Goal: Information Seeking & Learning: Compare options

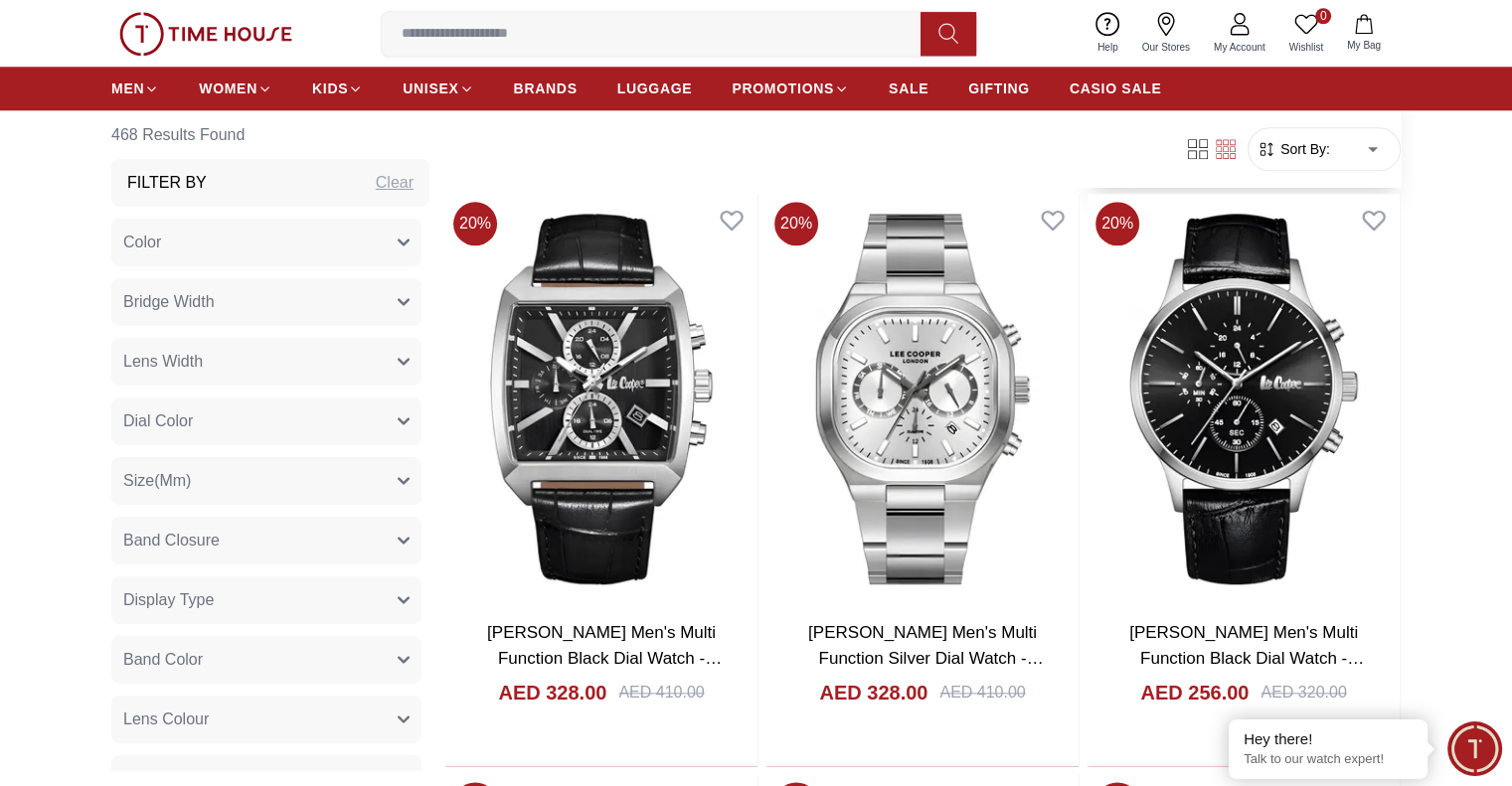
scroll to position [2087, 0]
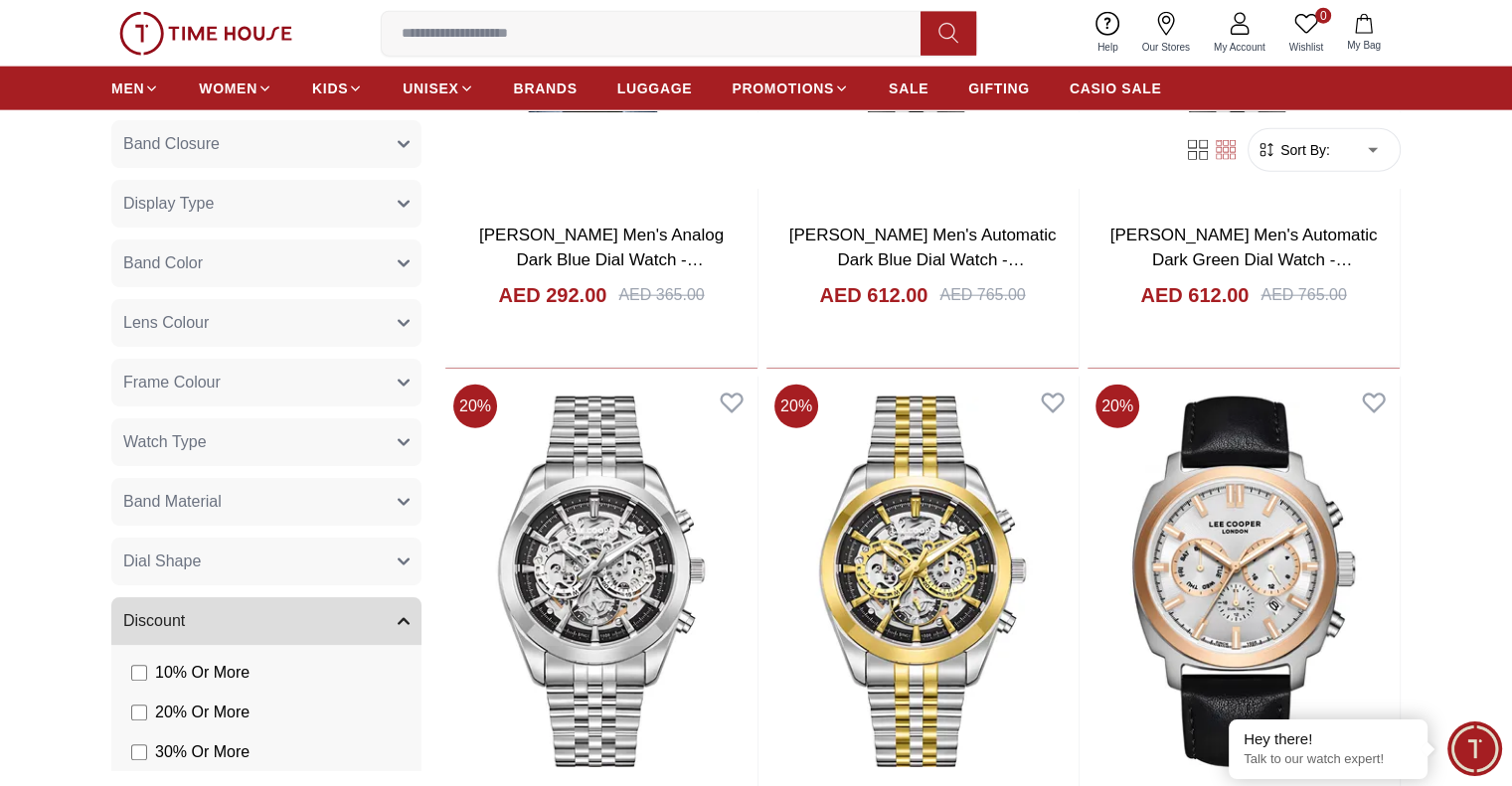
scroll to position [4868, 0]
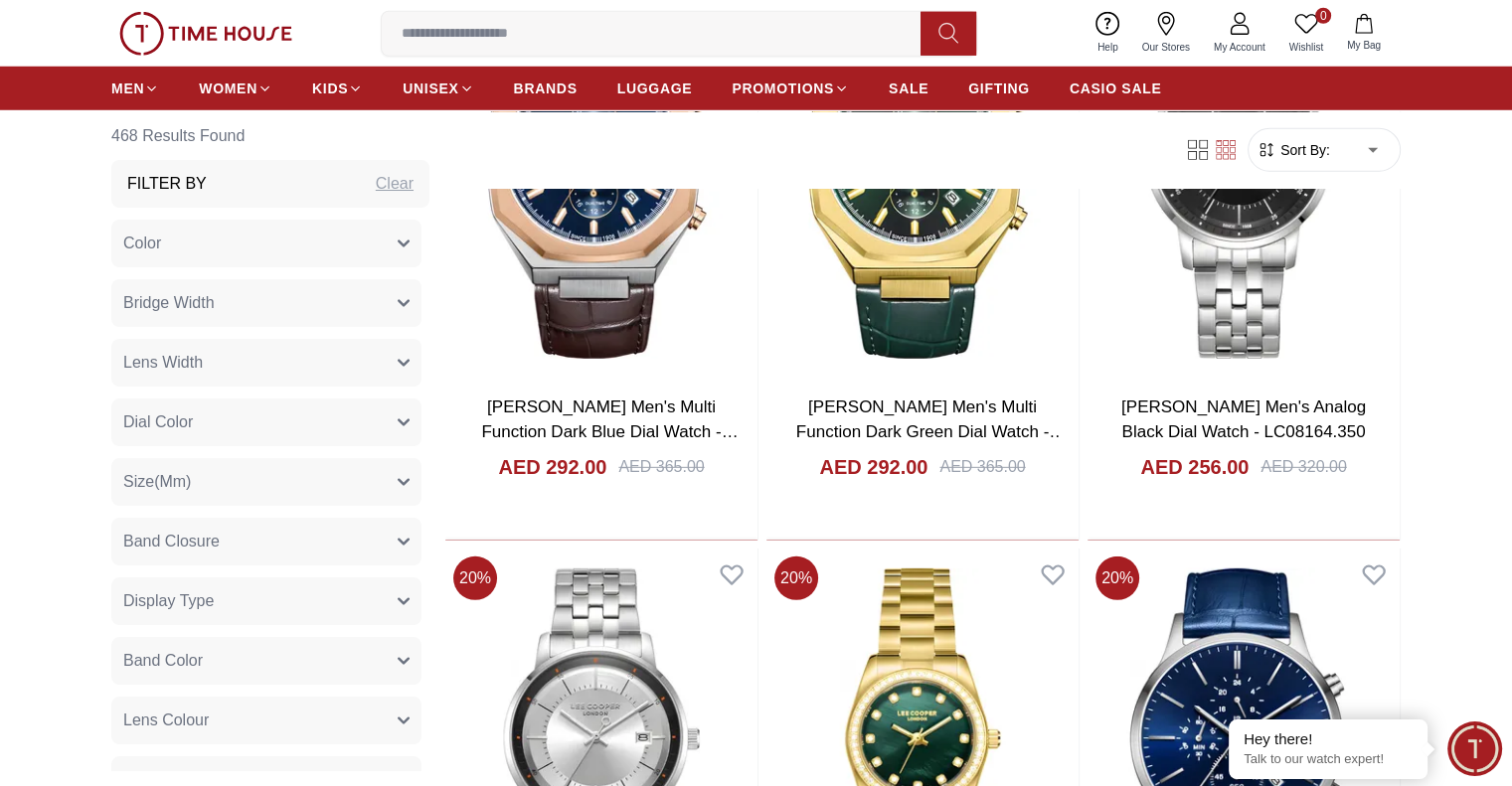
click at [281, 535] on button "Band Closure" at bounding box center [266, 541] width 310 height 48
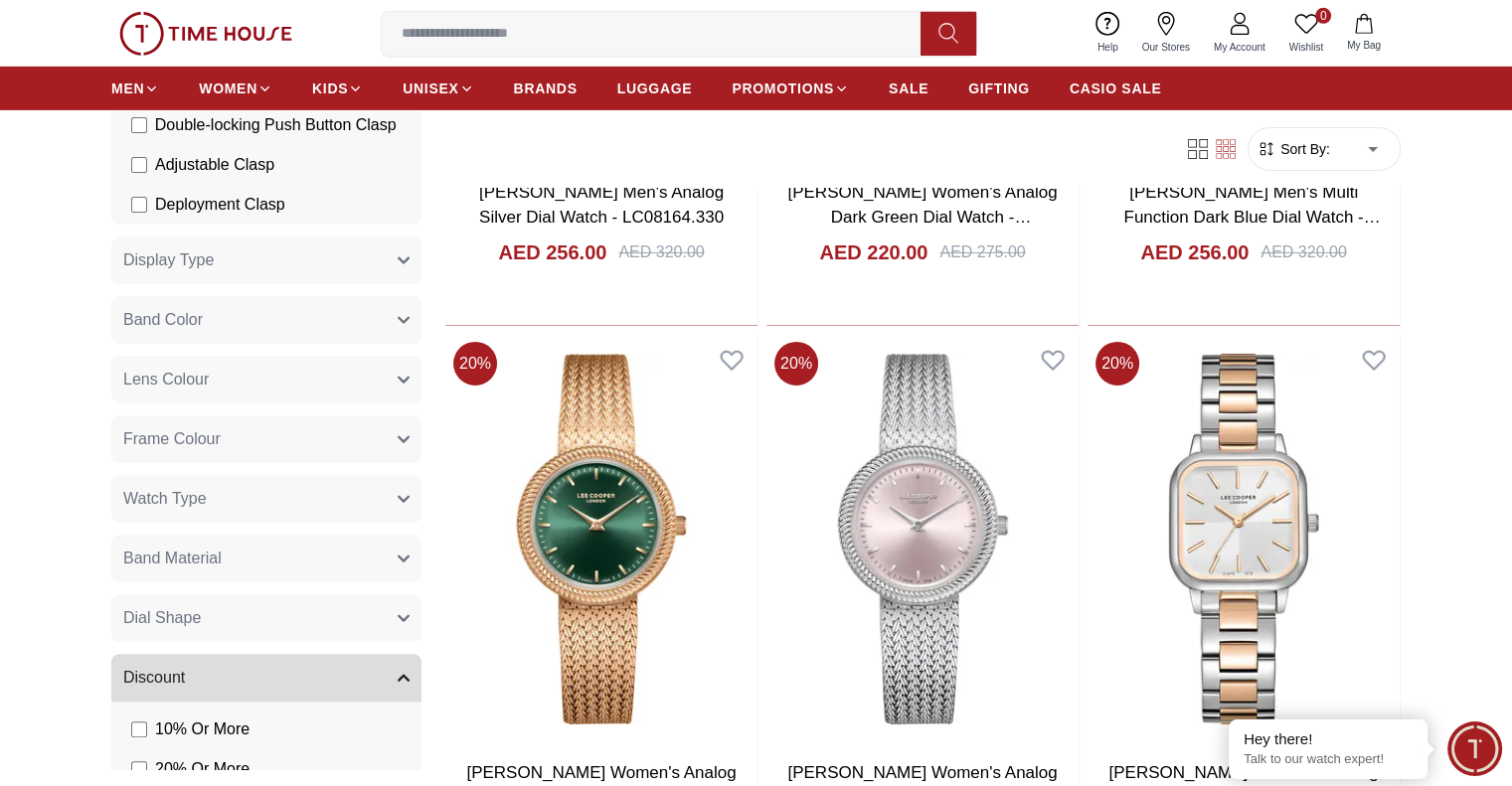
scroll to position [731, 0]
click at [398, 501] on icon "button" at bounding box center [404, 495] width 12 height 12
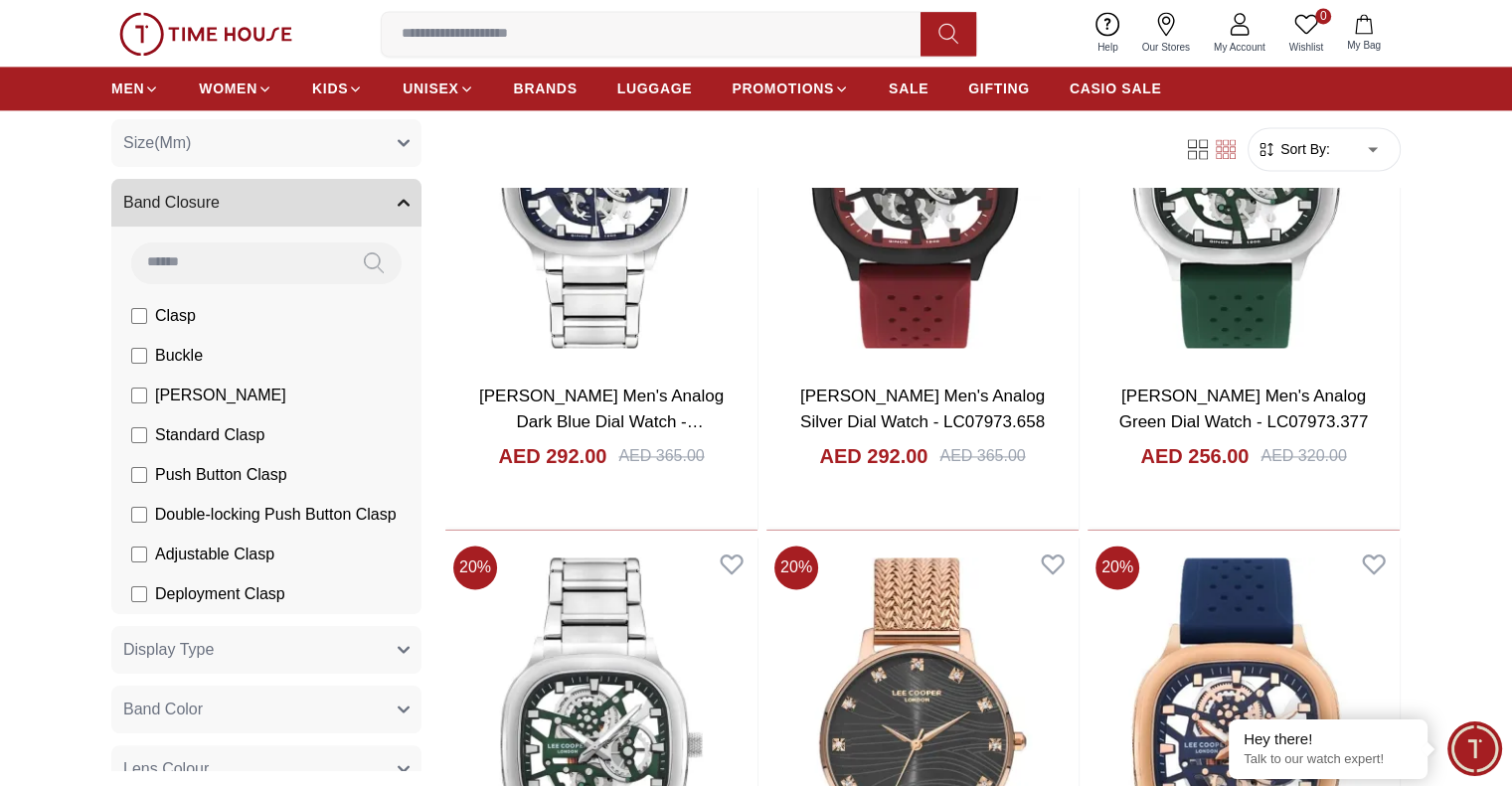
scroll to position [334, 0]
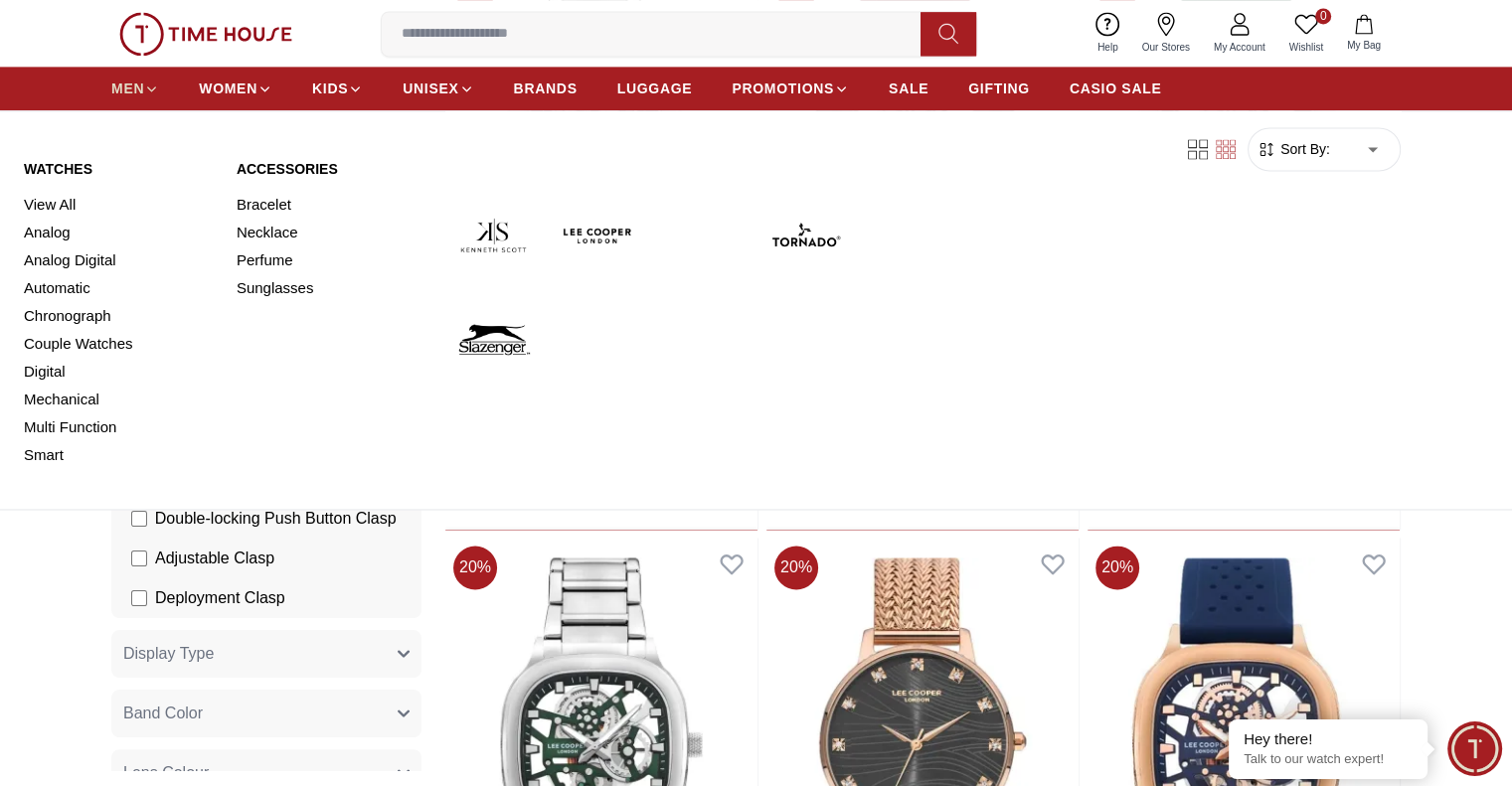
click at [135, 89] on span "MEN" at bounding box center [128, 89] width 33 height 20
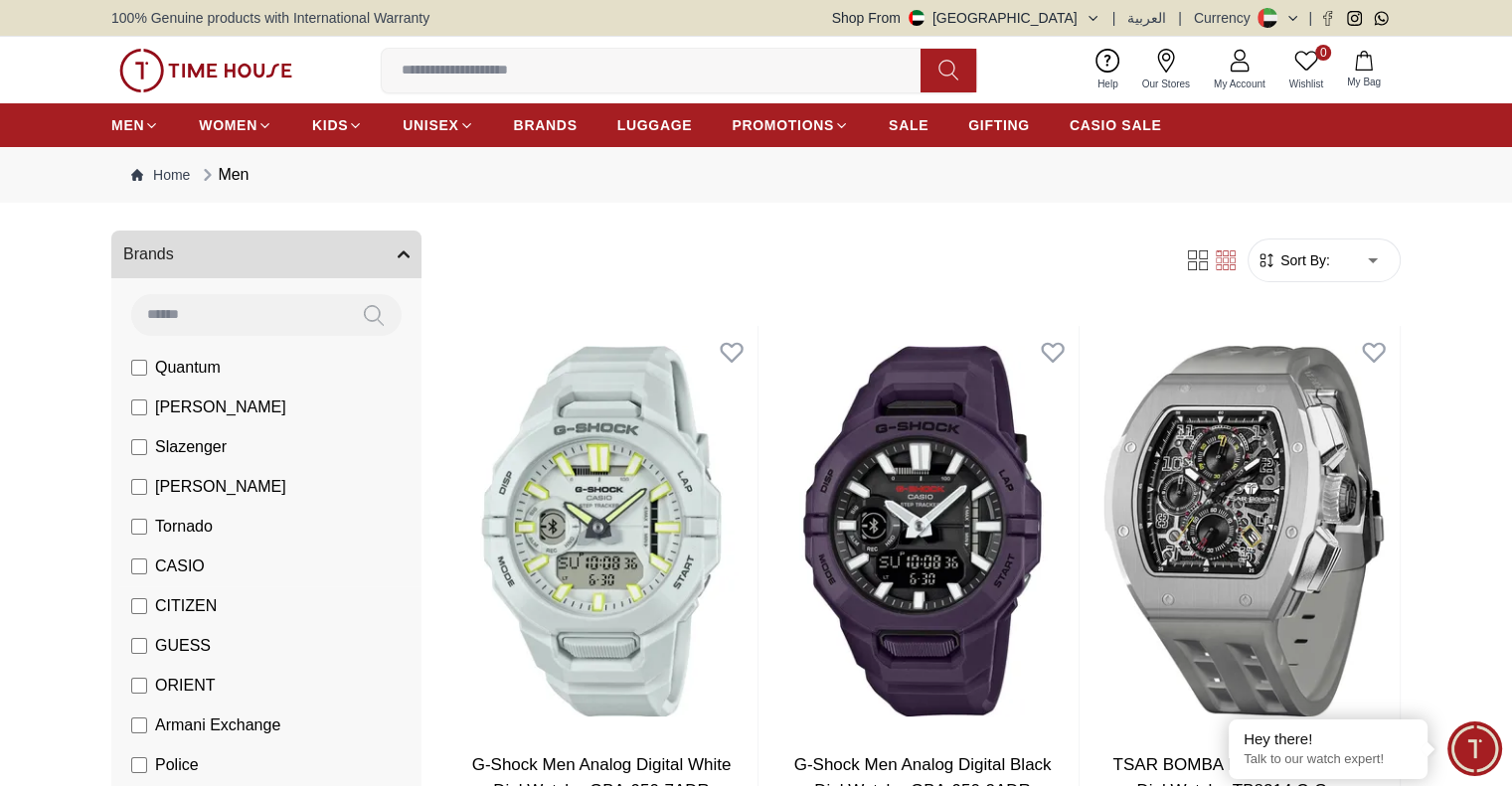
scroll to position [198, 0]
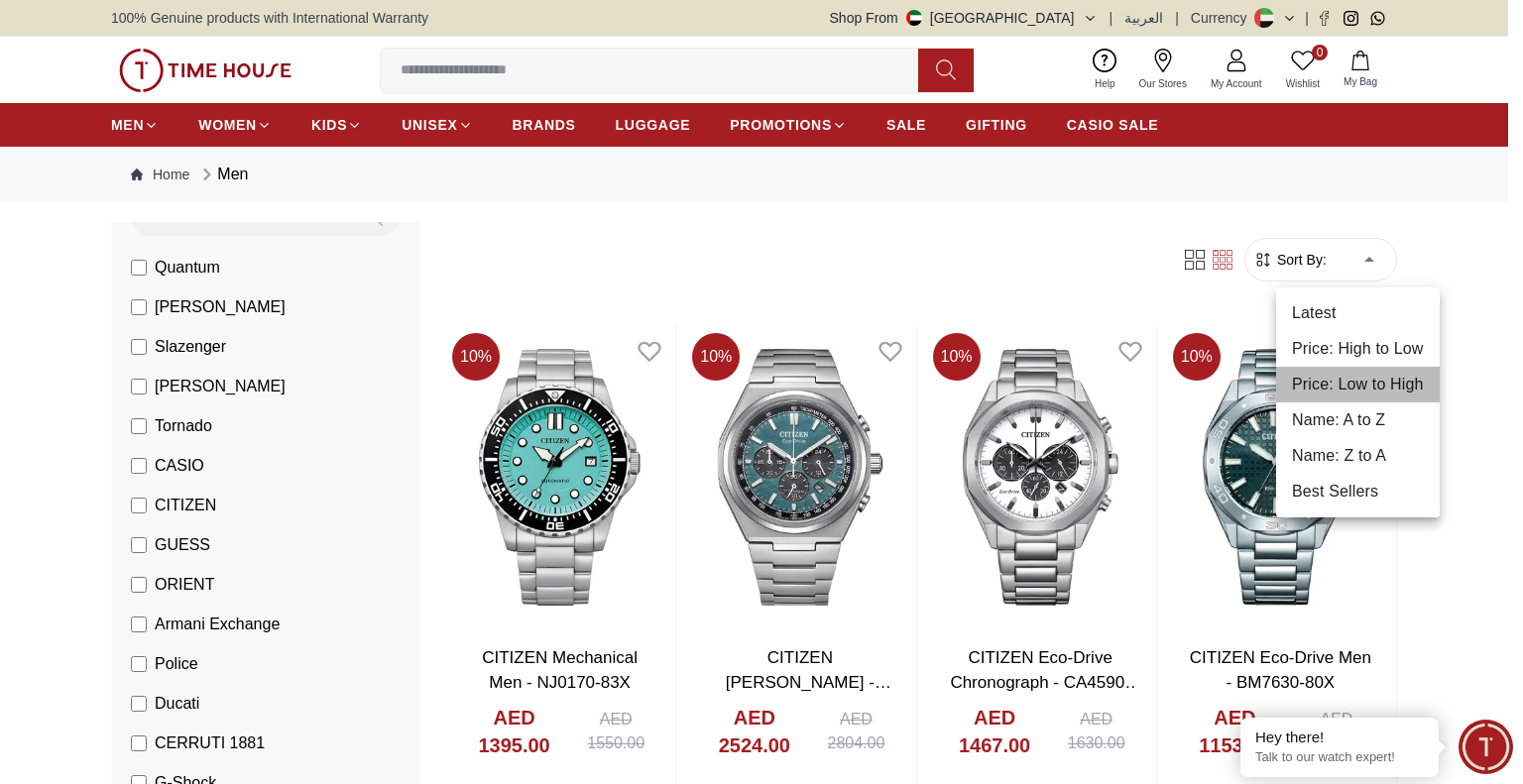
click at [1385, 384] on li "Price: Low to High" at bounding box center [1358, 385] width 164 height 36
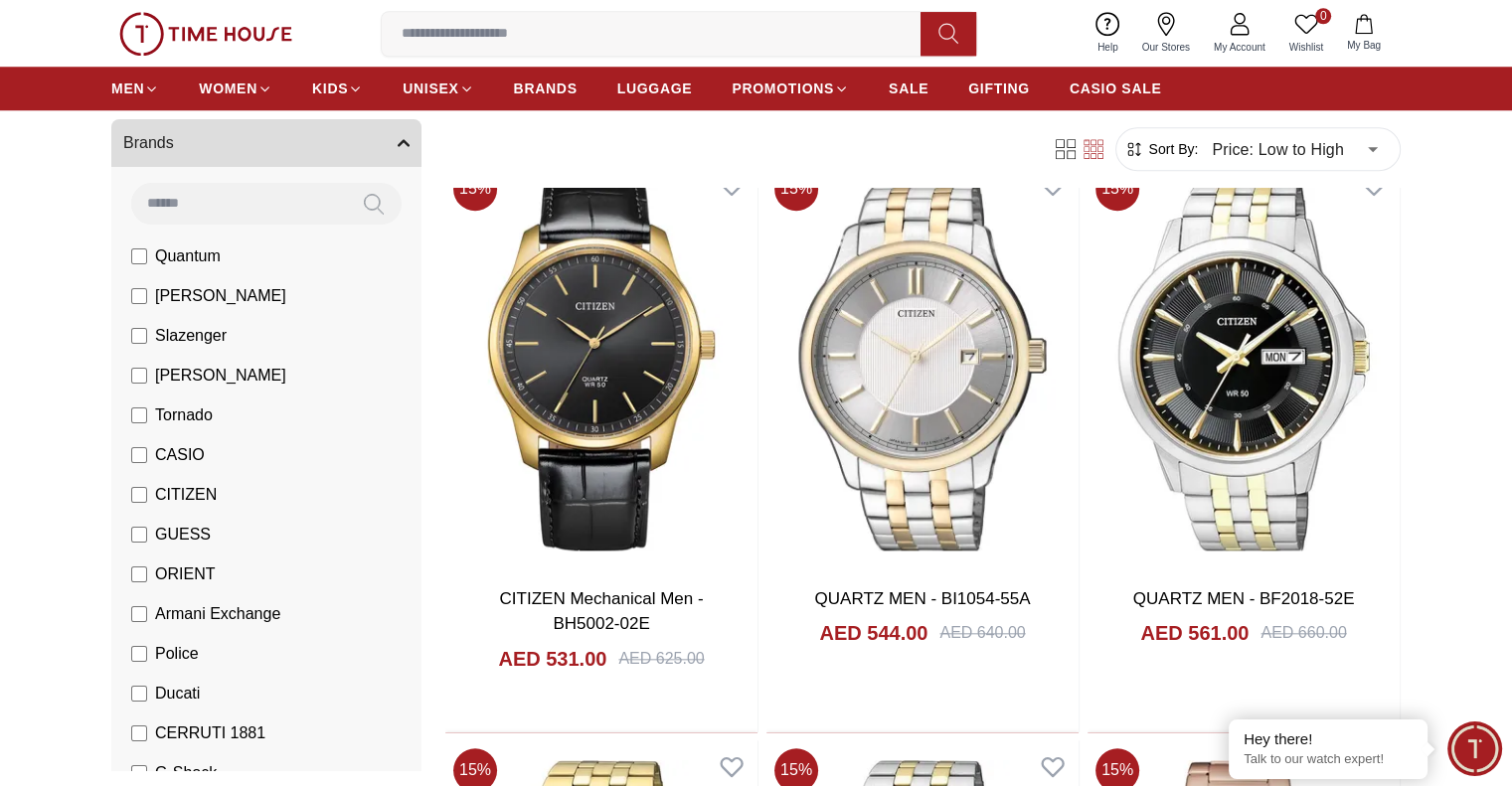
scroll to position [1590, 0]
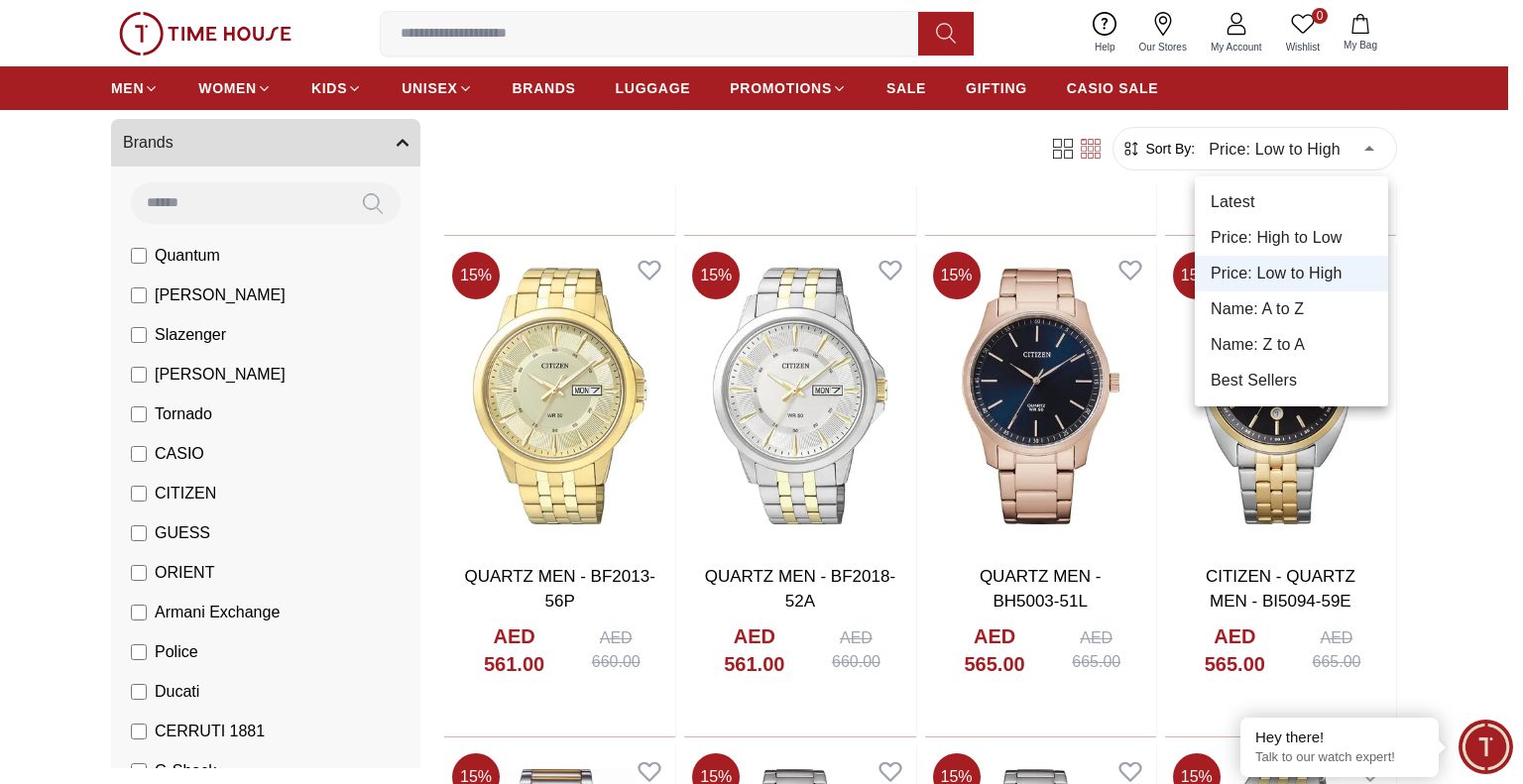
click at [1269, 243] on li "Price: High to Low" at bounding box center [1291, 237] width 193 height 36
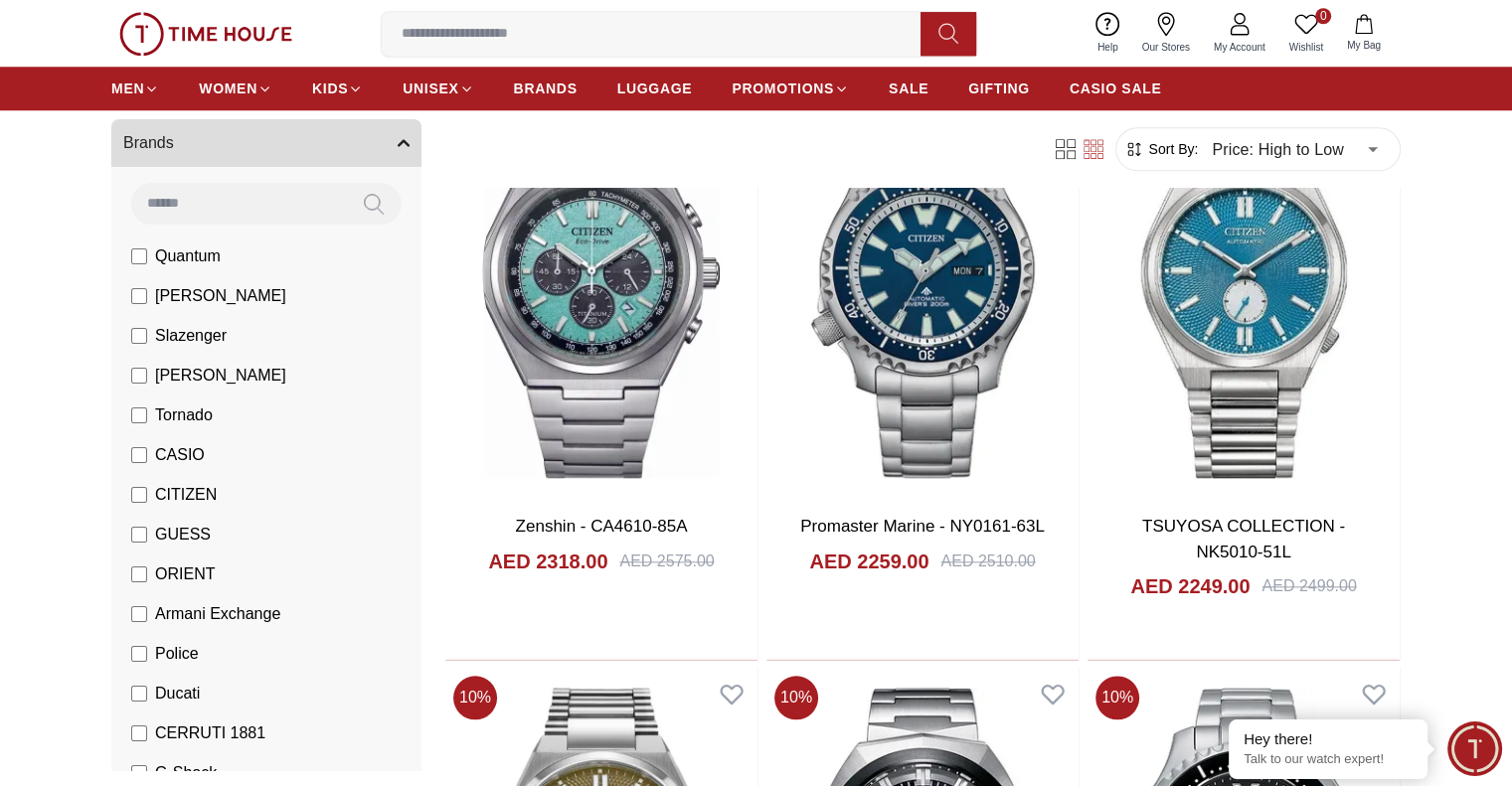
scroll to position [1987, 0]
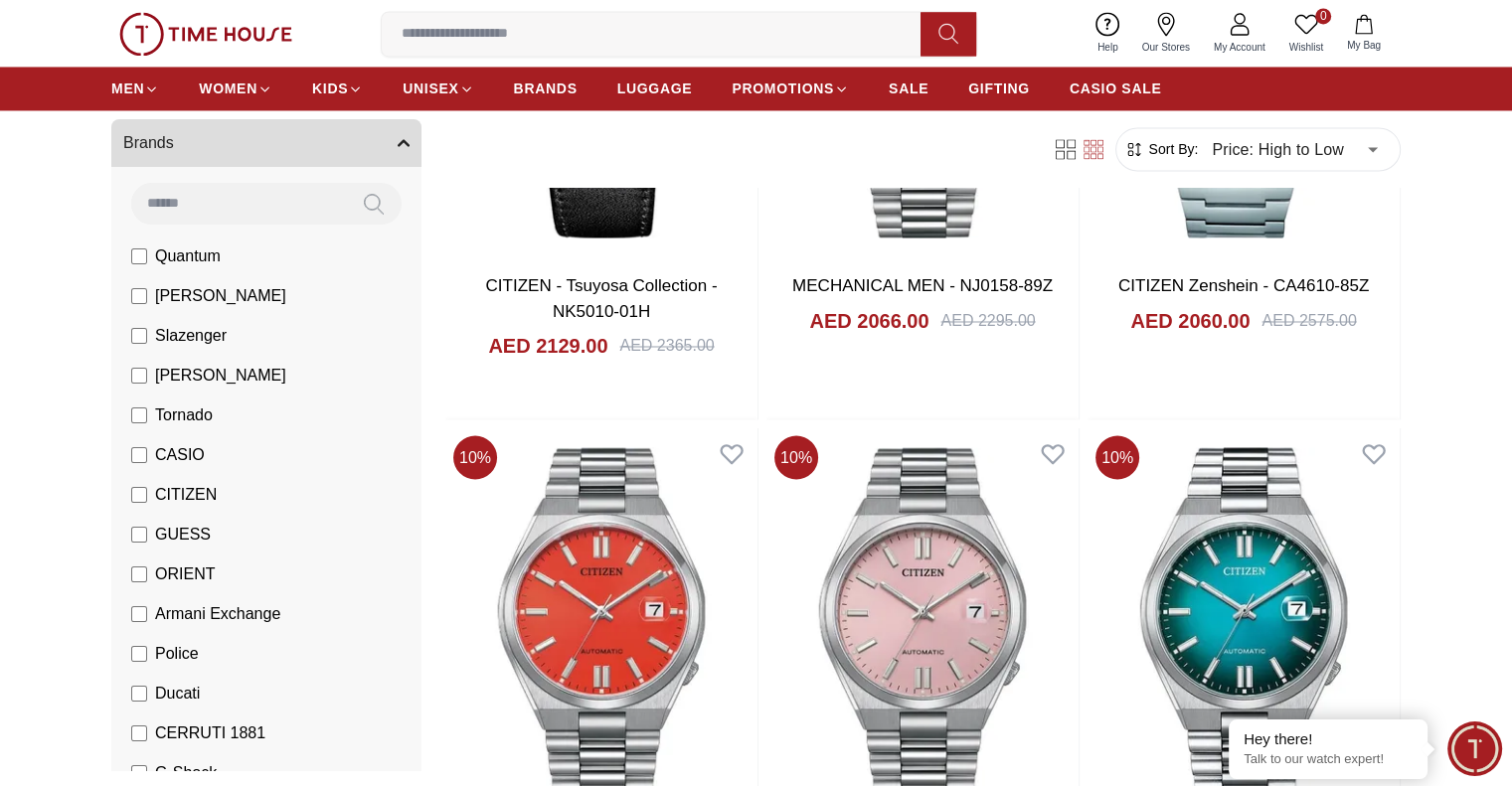
scroll to position [3378, 0]
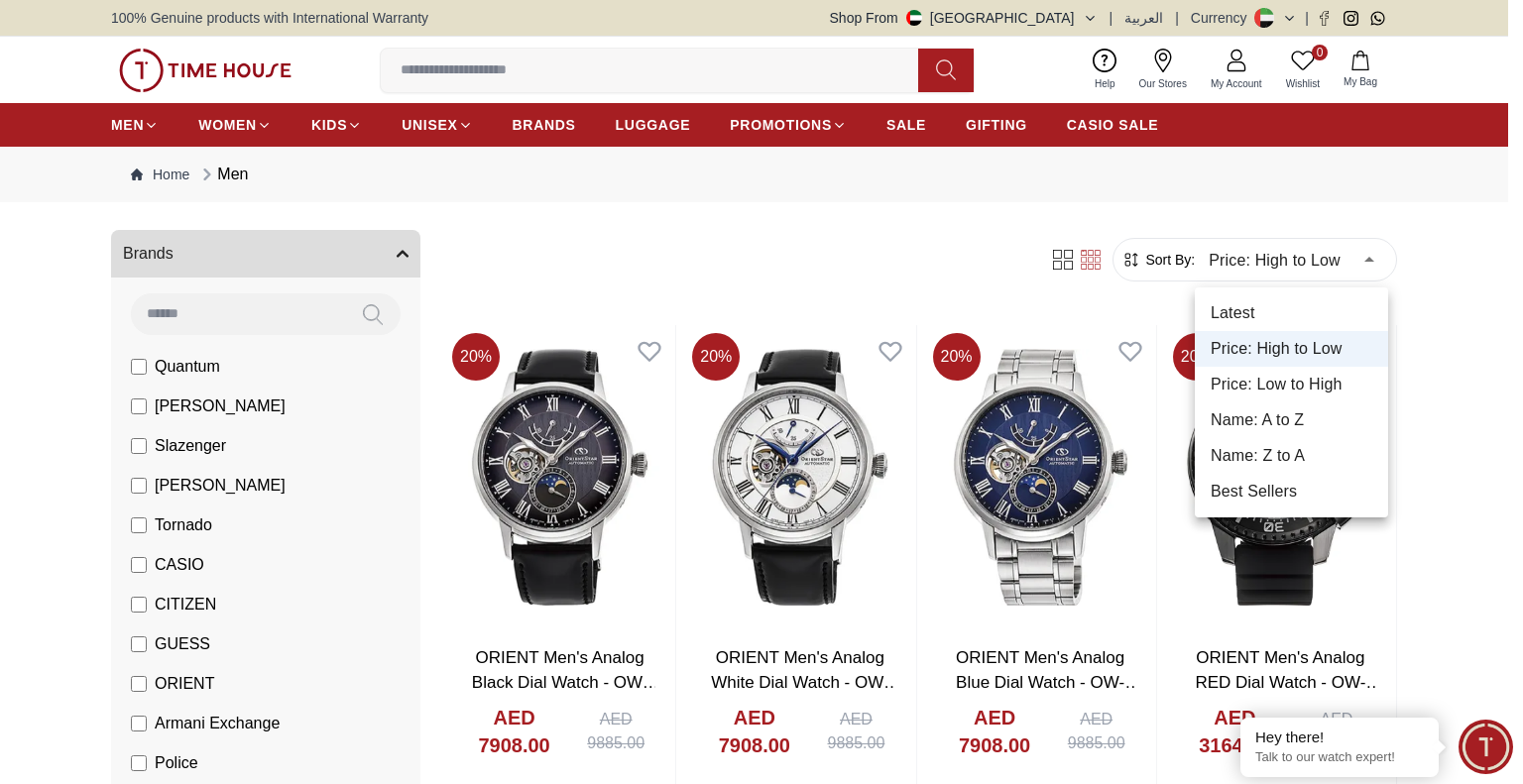
click at [1281, 380] on li "Price: Low to High" at bounding box center [1291, 385] width 193 height 36
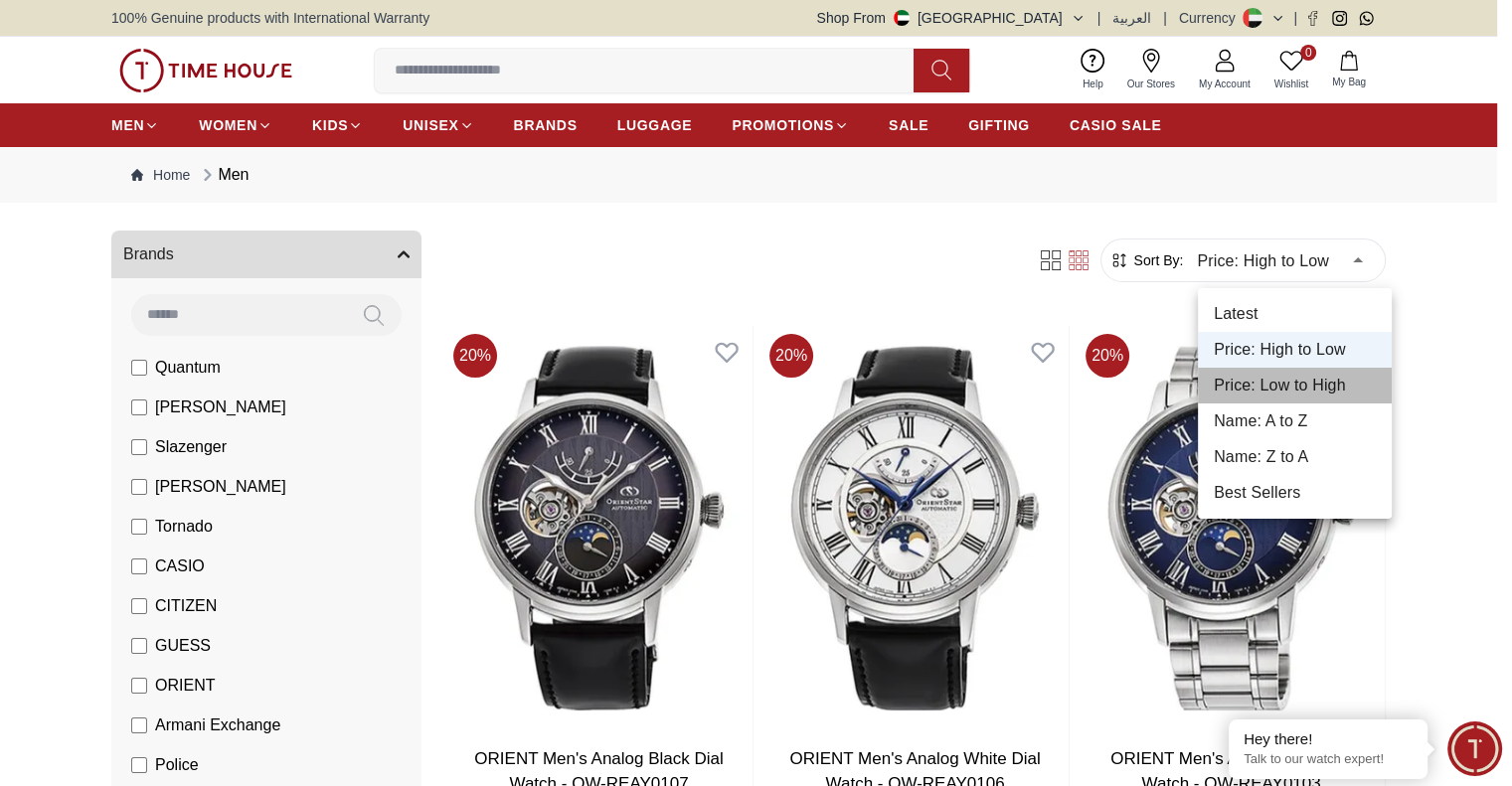
type input "*"
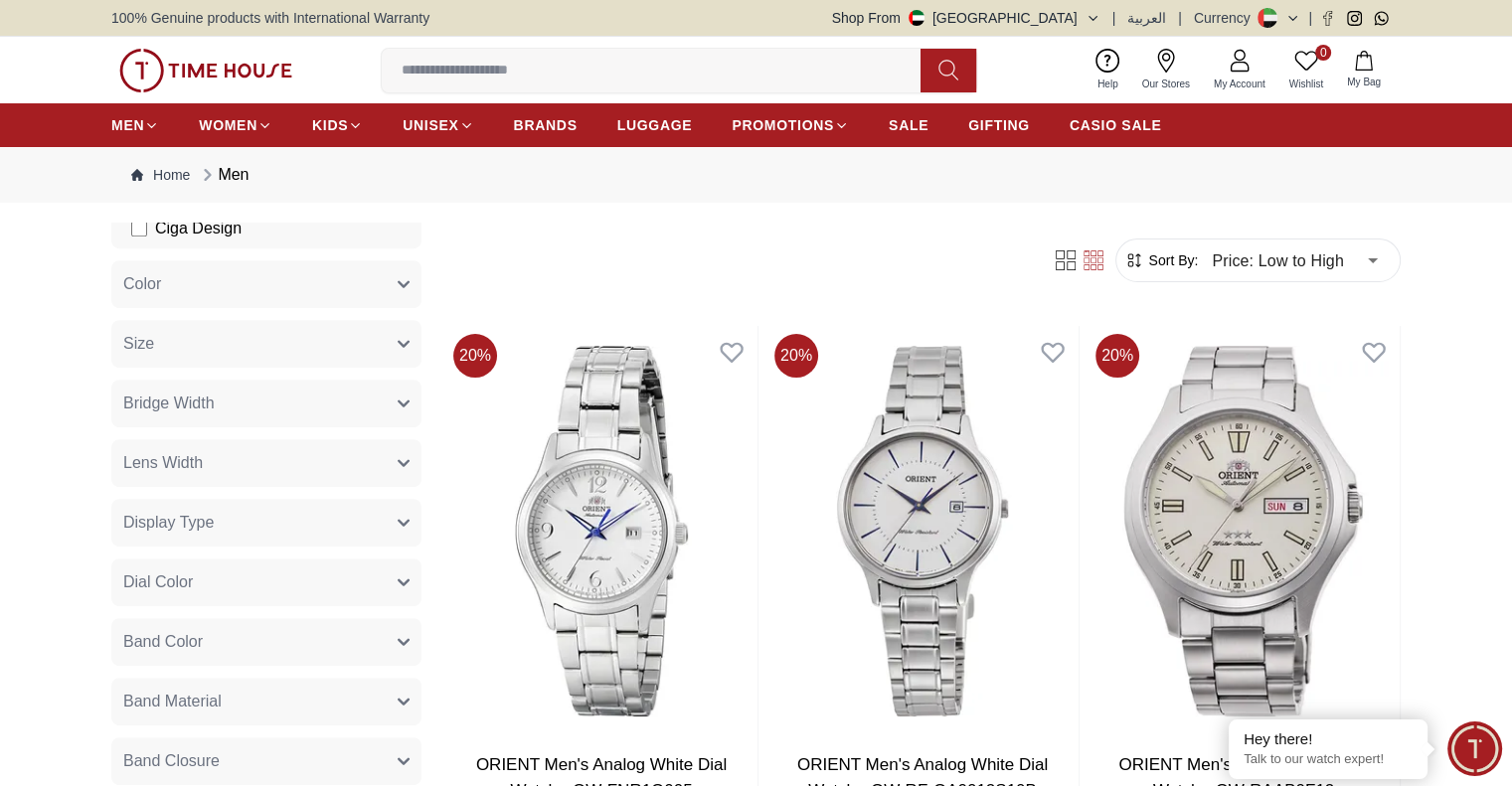
scroll to position [1093, 0]
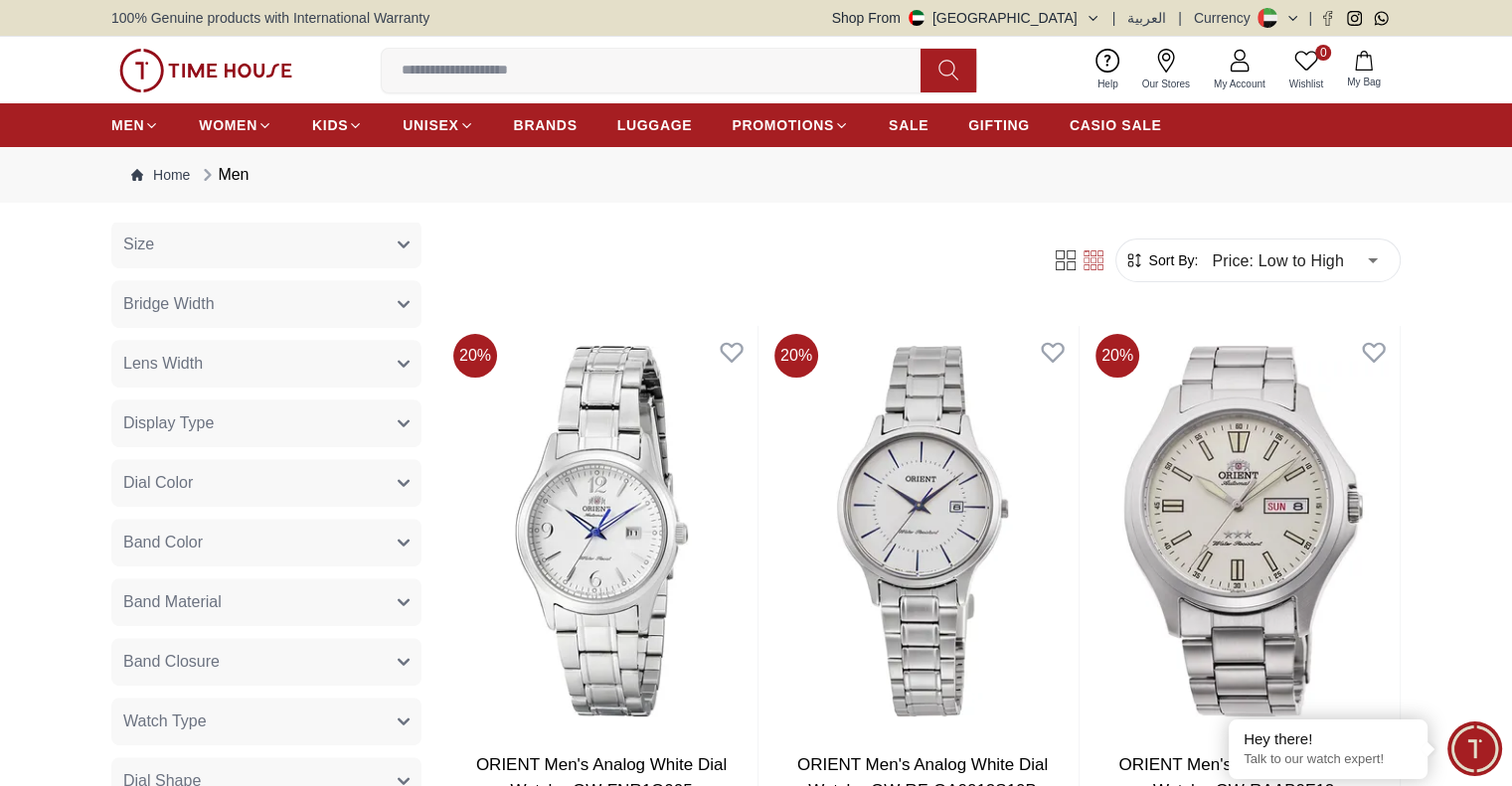
click at [398, 307] on icon "button" at bounding box center [404, 304] width 12 height 12
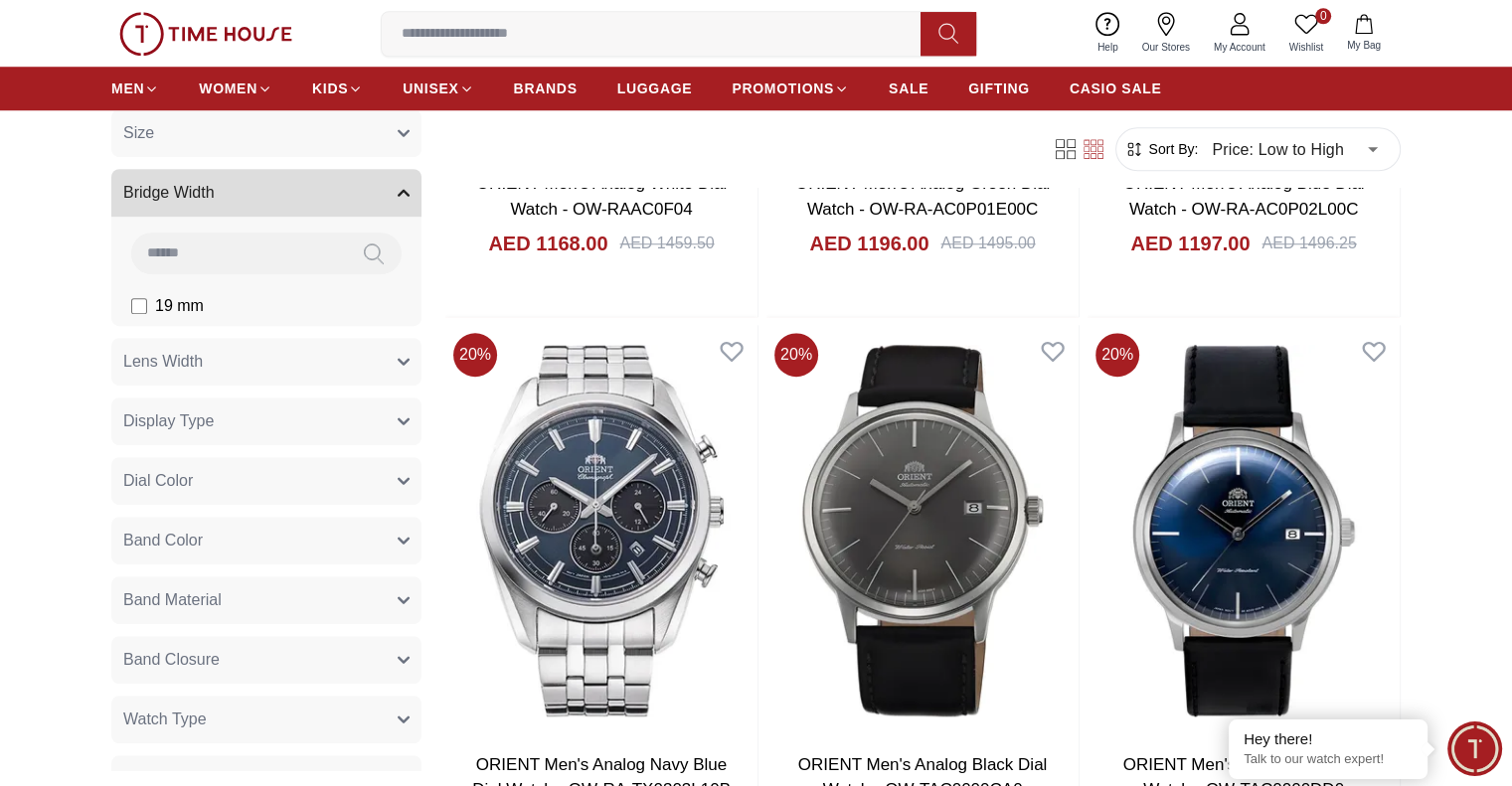
scroll to position [1987, 0]
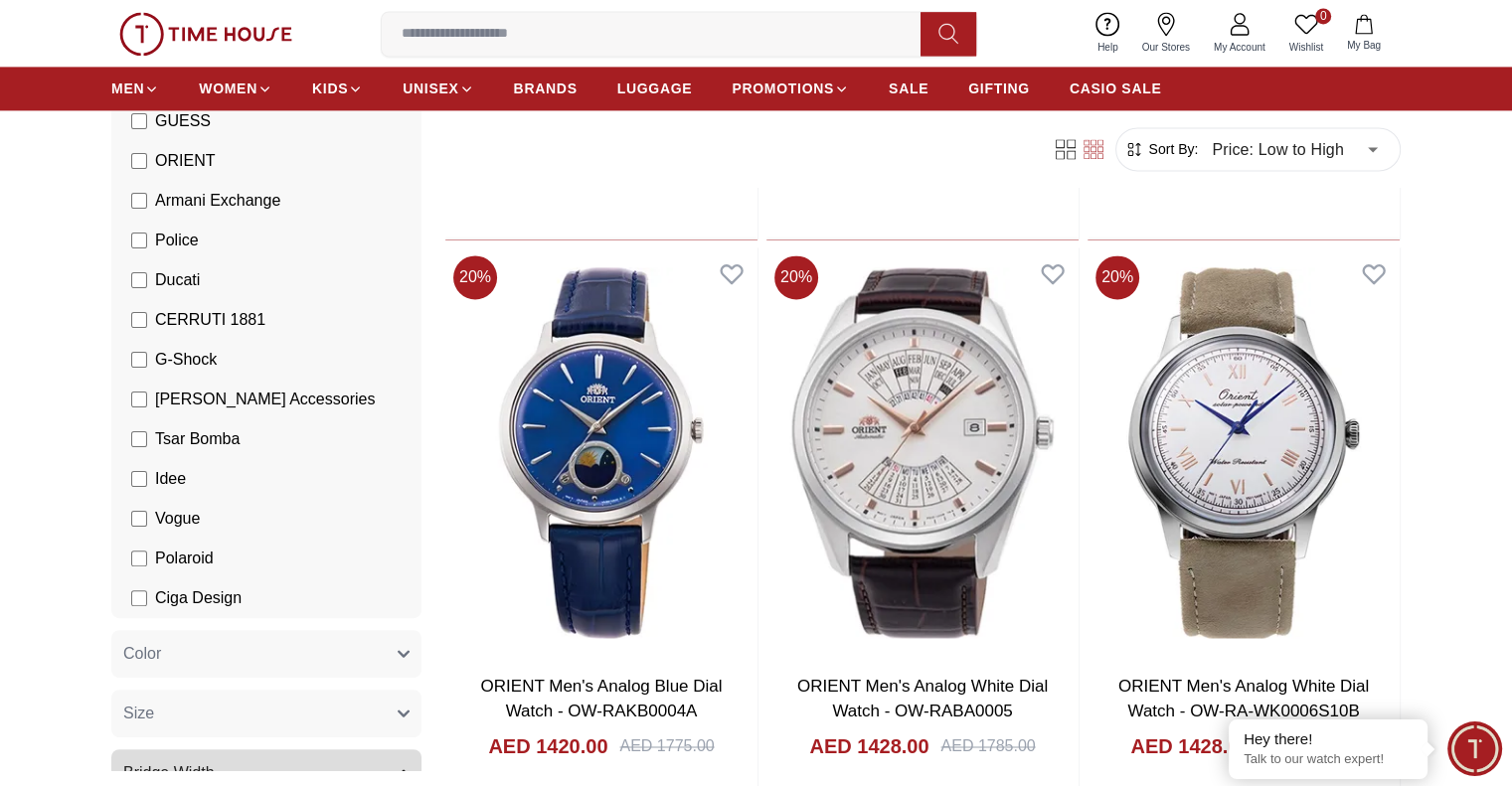
scroll to position [397, 0]
